Goal: Information Seeking & Learning: Learn about a topic

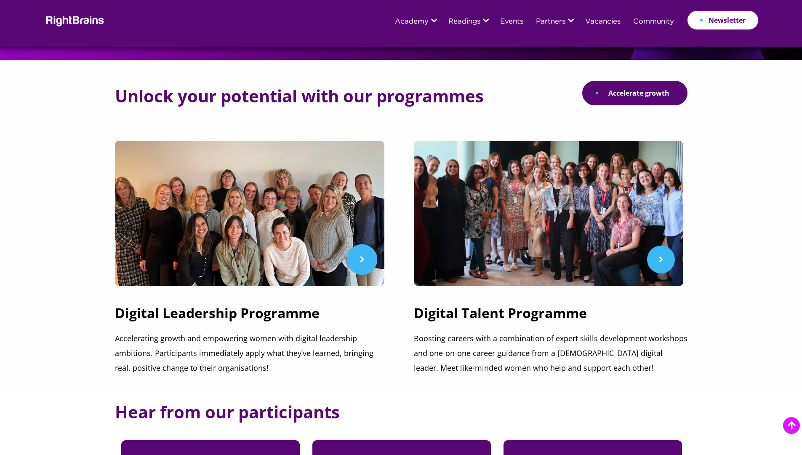
scroll to position [362, 0]
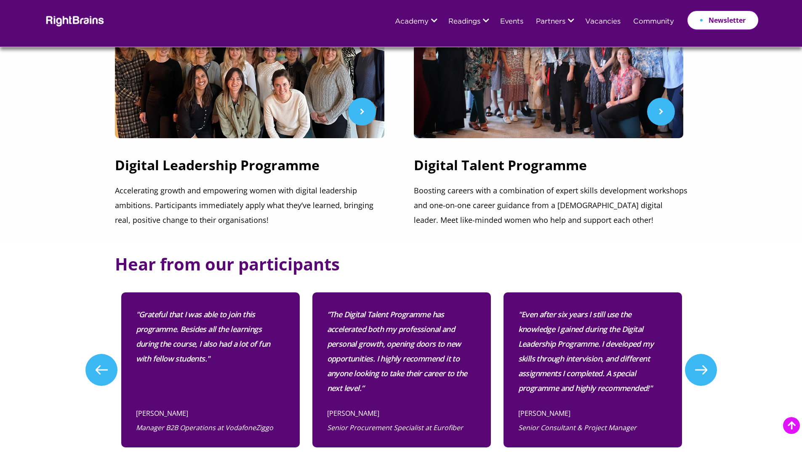
click at [134, 211] on p "Accelerating growth and empowering women with digital leadership ambitions. Par…" at bounding box center [252, 205] width 274 height 44
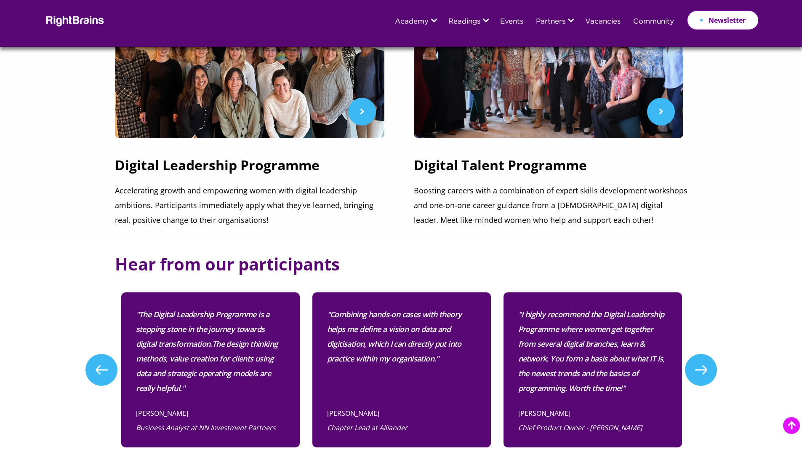
scroll to position [0, 0]
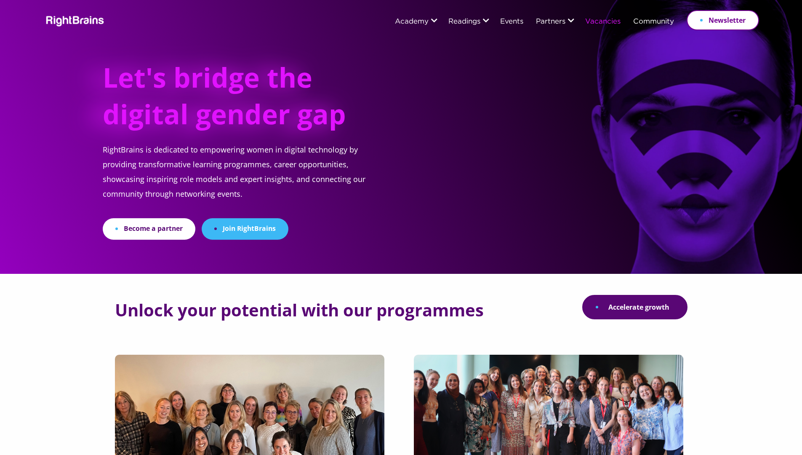
click at [603, 20] on link "Vacancies" at bounding box center [602, 22] width 35 height 8
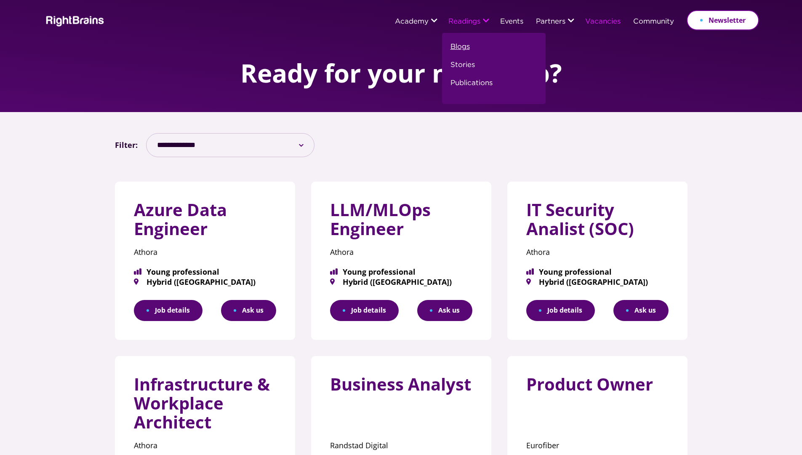
click at [454, 50] on link "Blogs" at bounding box center [460, 50] width 19 height 18
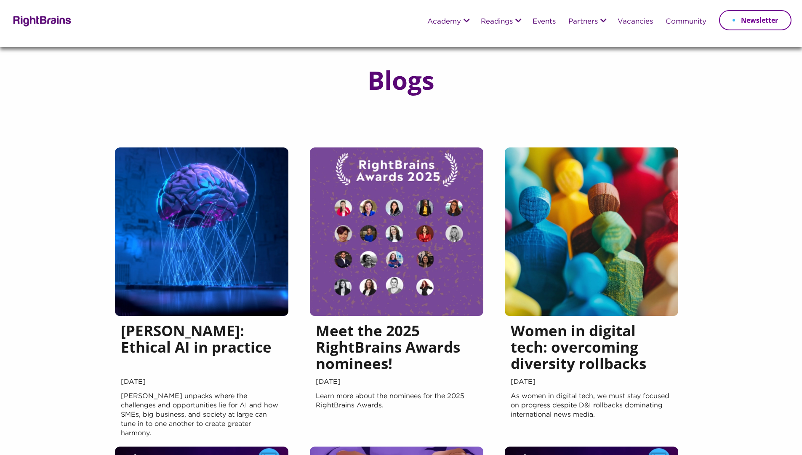
click at [28, 16] on img at bounding box center [41, 20] width 61 height 12
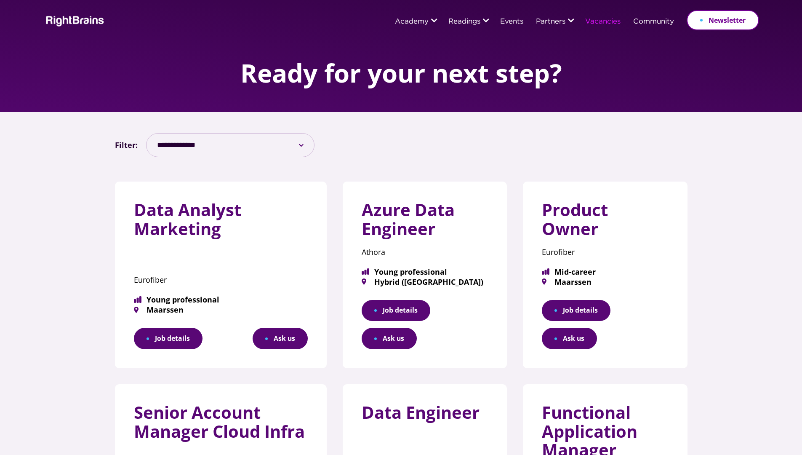
click at [181, 328] on link "Job details" at bounding box center [168, 338] width 69 height 21
click at [376, 187] on div "Azure Data Engineer Athora Young professional Hybrid (Amsterdam) Job details As…" at bounding box center [425, 275] width 165 height 187
click at [500, 23] on link "Events" at bounding box center [511, 22] width 23 height 8
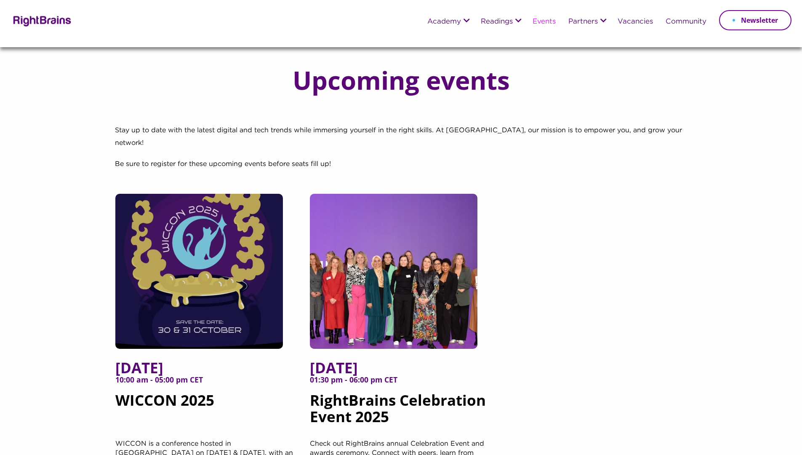
click at [502, 133] on span "Stay up to date with the latest digital and tech trends while immersing yoursel…" at bounding box center [398, 136] width 567 height 19
